Goal: Book appointment/travel/reservation

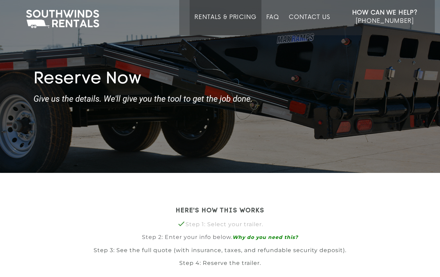
click at [217, 17] on link "Rentals & Pricing" at bounding box center [225, 24] width 62 height 21
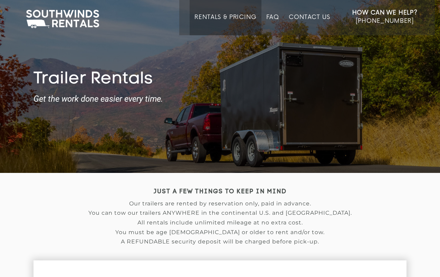
type input "[DATE]"
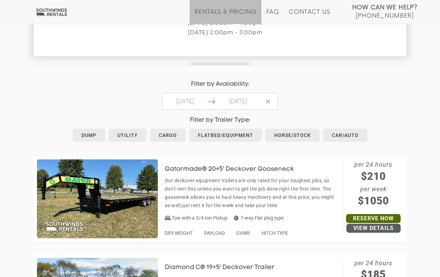
scroll to position [332, 0]
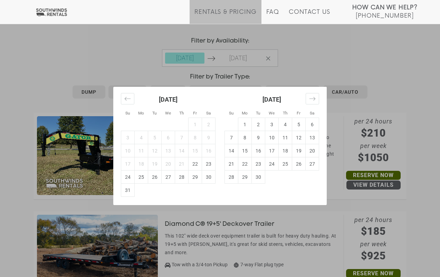
click at [126, 178] on td "24" at bounding box center [127, 176] width 13 height 13
type input "2025-08-24"
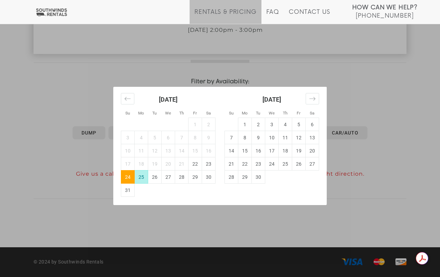
scroll to position [291, 0]
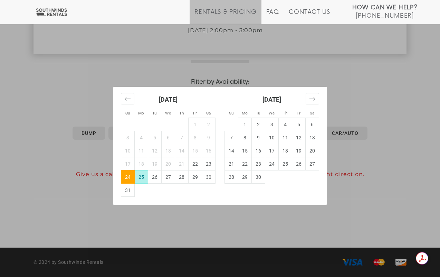
click at [140, 178] on td "25" at bounding box center [141, 176] width 13 height 13
type input "2025-08-25"
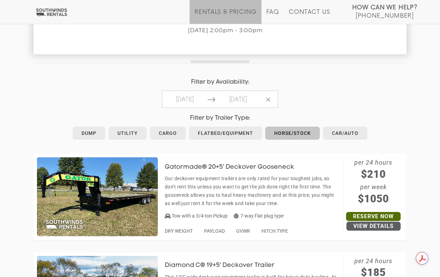
click at [284, 135] on link "Horse/Stock" at bounding box center [292, 132] width 55 height 13
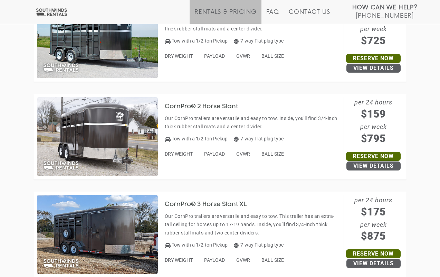
scroll to position [550, 0]
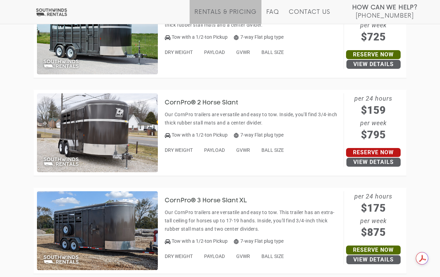
click at [373, 152] on link "Reserve Now" at bounding box center [373, 152] width 55 height 9
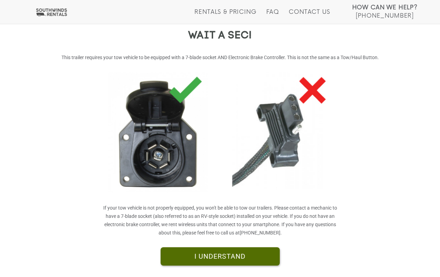
scroll to position [161, 0]
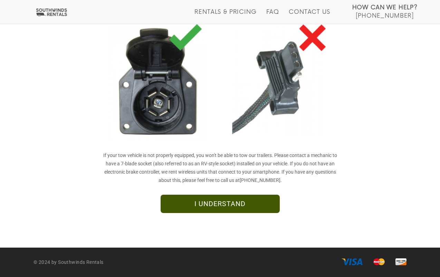
click at [242, 204] on link "I UNDERSTAND" at bounding box center [220, 203] width 119 height 19
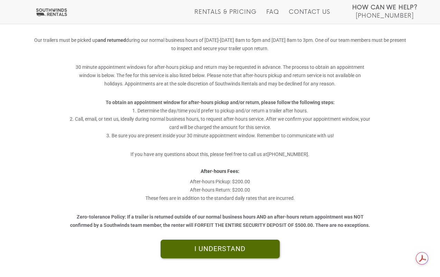
scroll to position [171, 0]
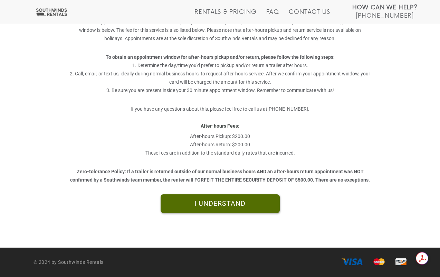
click at [206, 203] on link "I UNDERSTAND" at bounding box center [220, 203] width 119 height 19
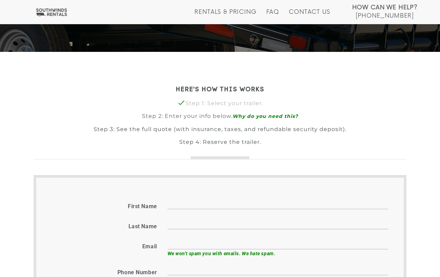
scroll to position [155, 0]
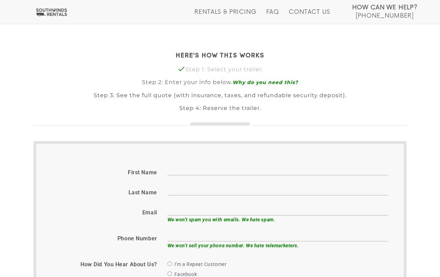
click at [217, 169] on input "First name" at bounding box center [278, 169] width 221 height 11
type input "Jill"
type input "Stamps"
type input "jillstamps@gmail.com"
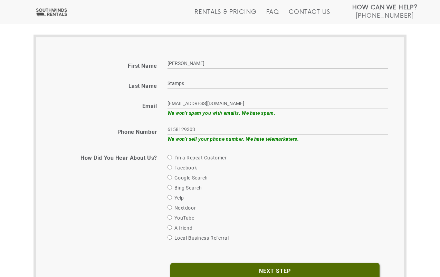
scroll to position [267, 0]
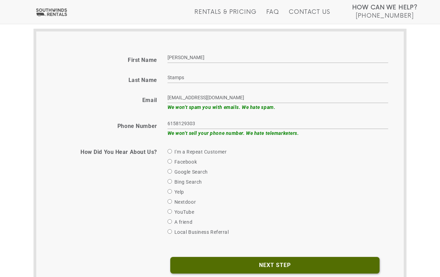
type input "6158129303"
click at [170, 150] on input "I'm a Repeat Customer" at bounding box center [170, 151] width 4 height 4
radio input "true"
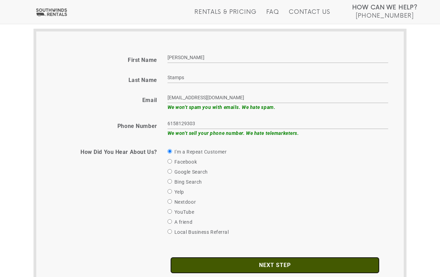
click at [255, 266] on input "Next Step" at bounding box center [274, 265] width 209 height 17
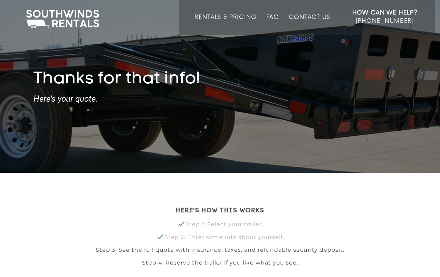
type input "[DATE]"
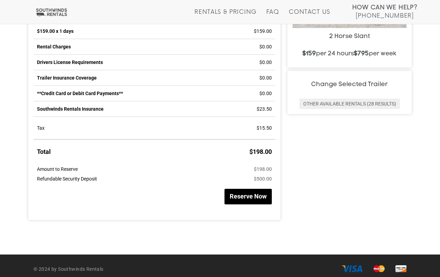
scroll to position [365, 0]
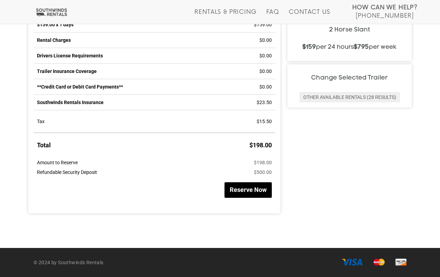
click at [244, 192] on button "Reserve Now" at bounding box center [248, 190] width 47 height 16
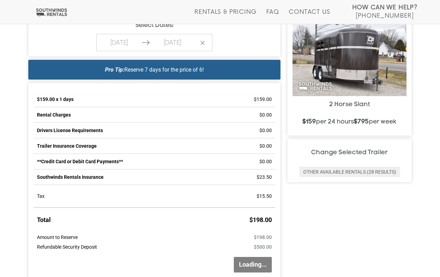
scroll to position [225, 0]
